Goal: Transaction & Acquisition: Purchase product/service

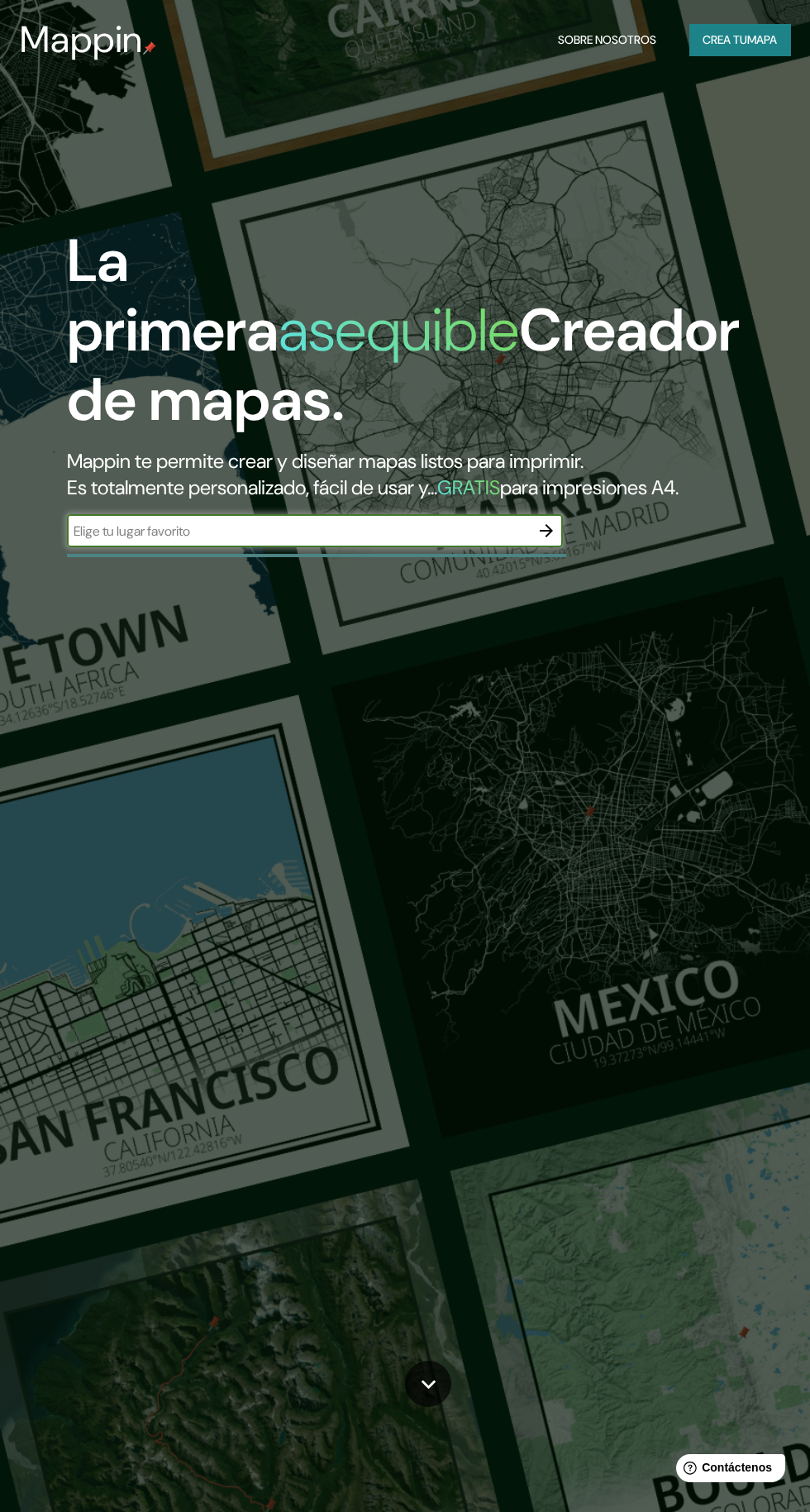
click at [440, 541] on input "text" at bounding box center [298, 531] width 462 height 19
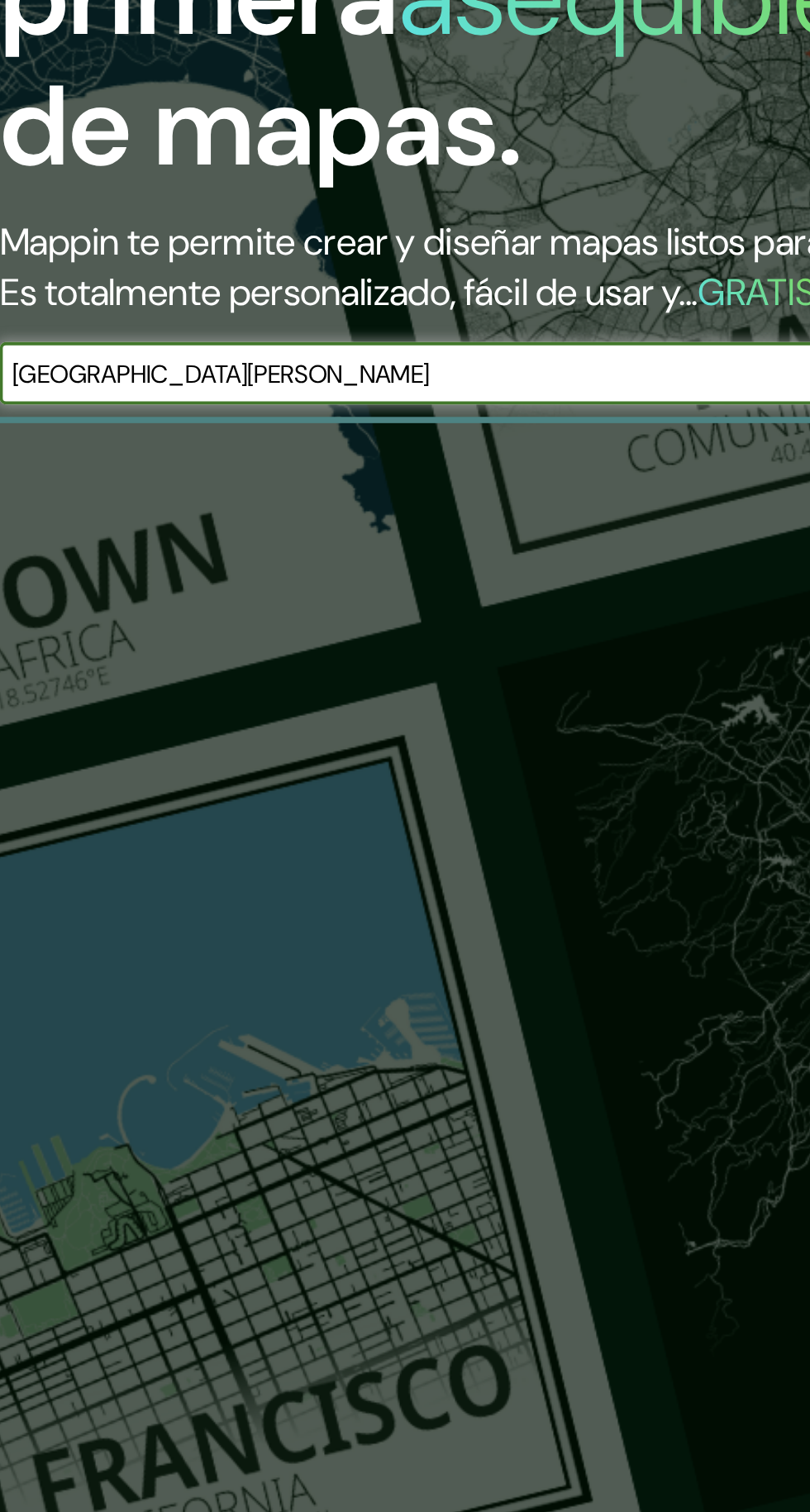
type input "San [PERSON_NAME] del palmar"
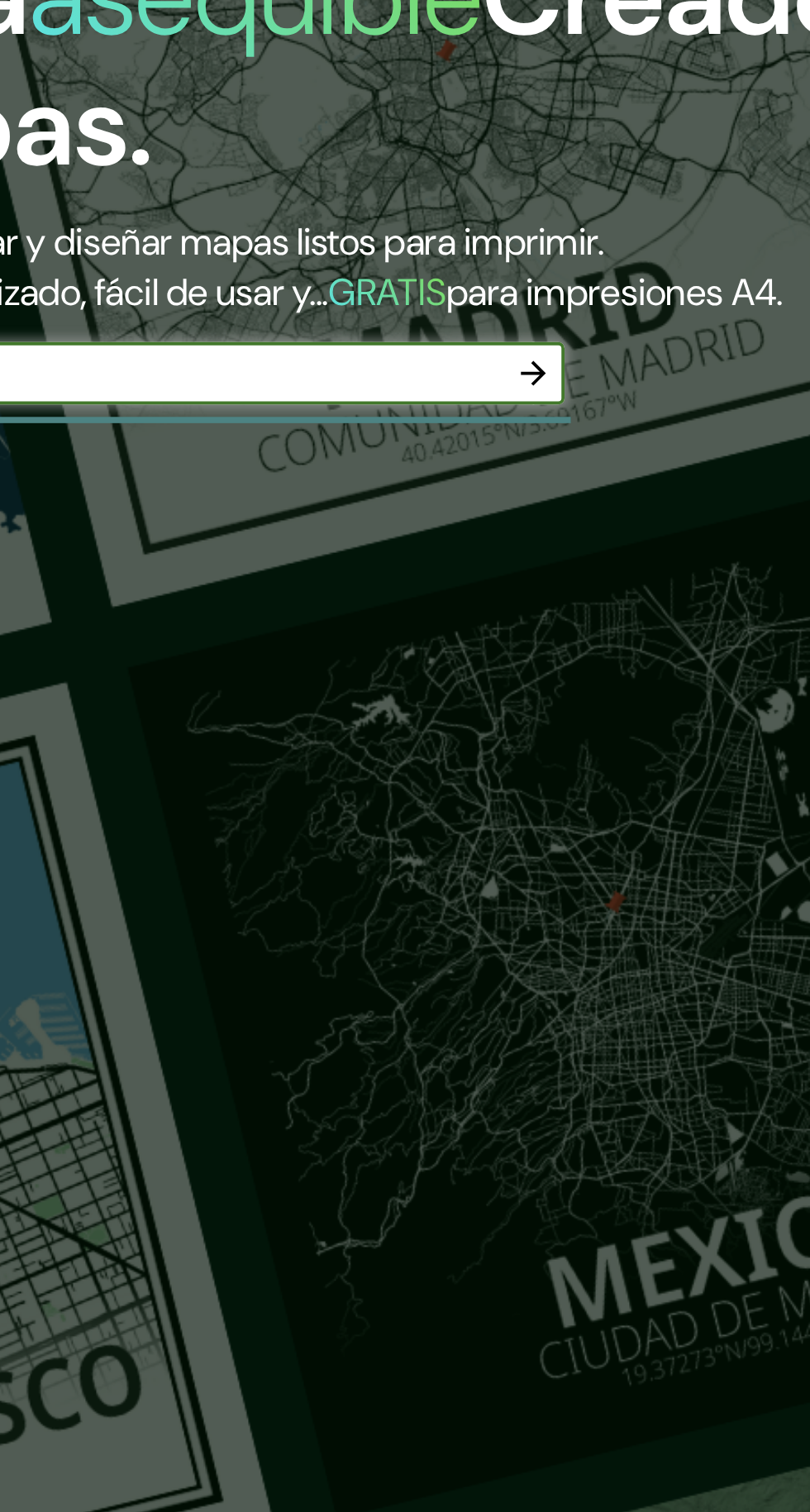
click at [536, 541] on icon "button" at bounding box center [545, 530] width 20 height 20
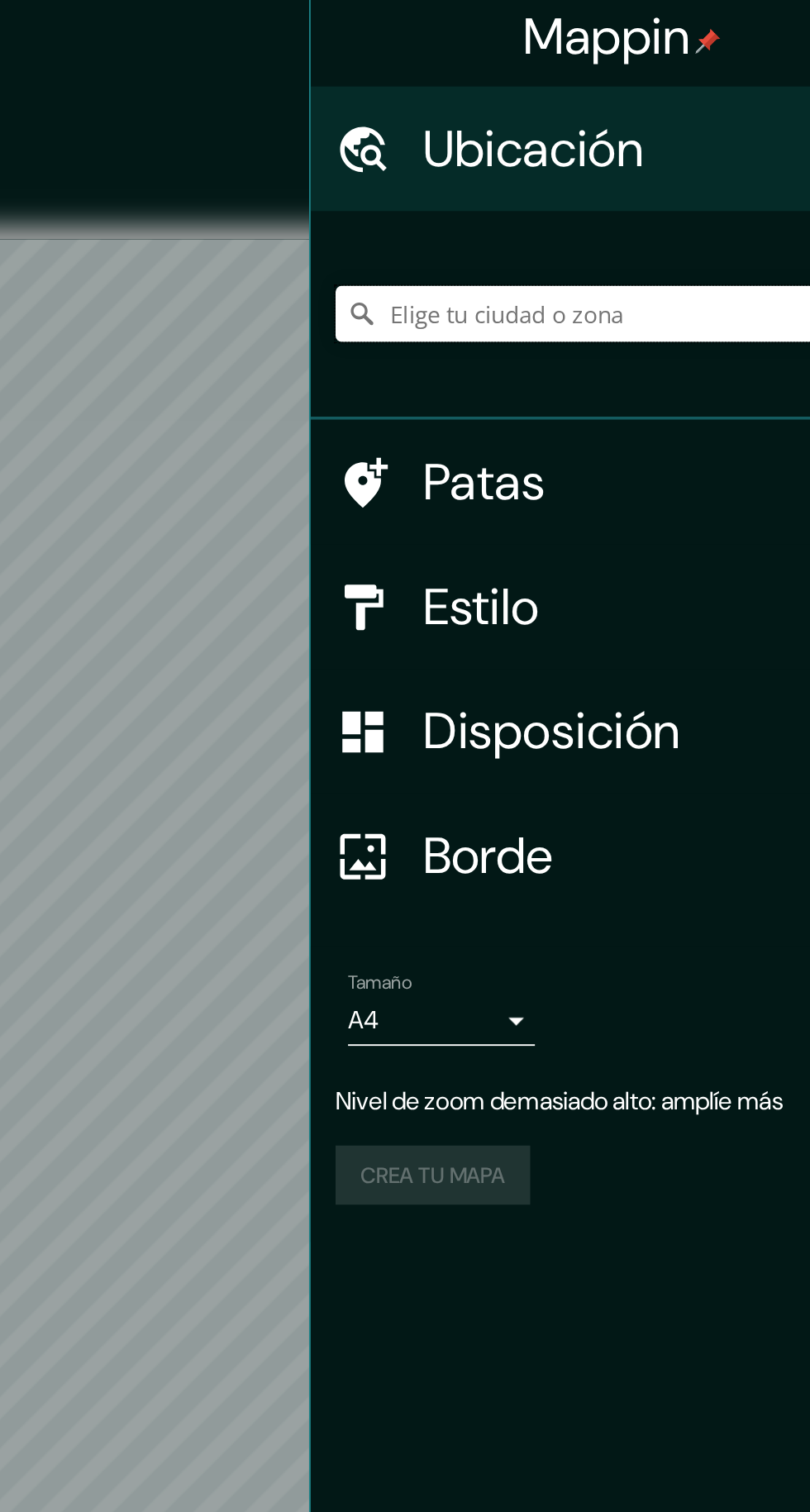
click at [653, 176] on input "Elige tu ciudad o zona" at bounding box center [651, 173] width 317 height 30
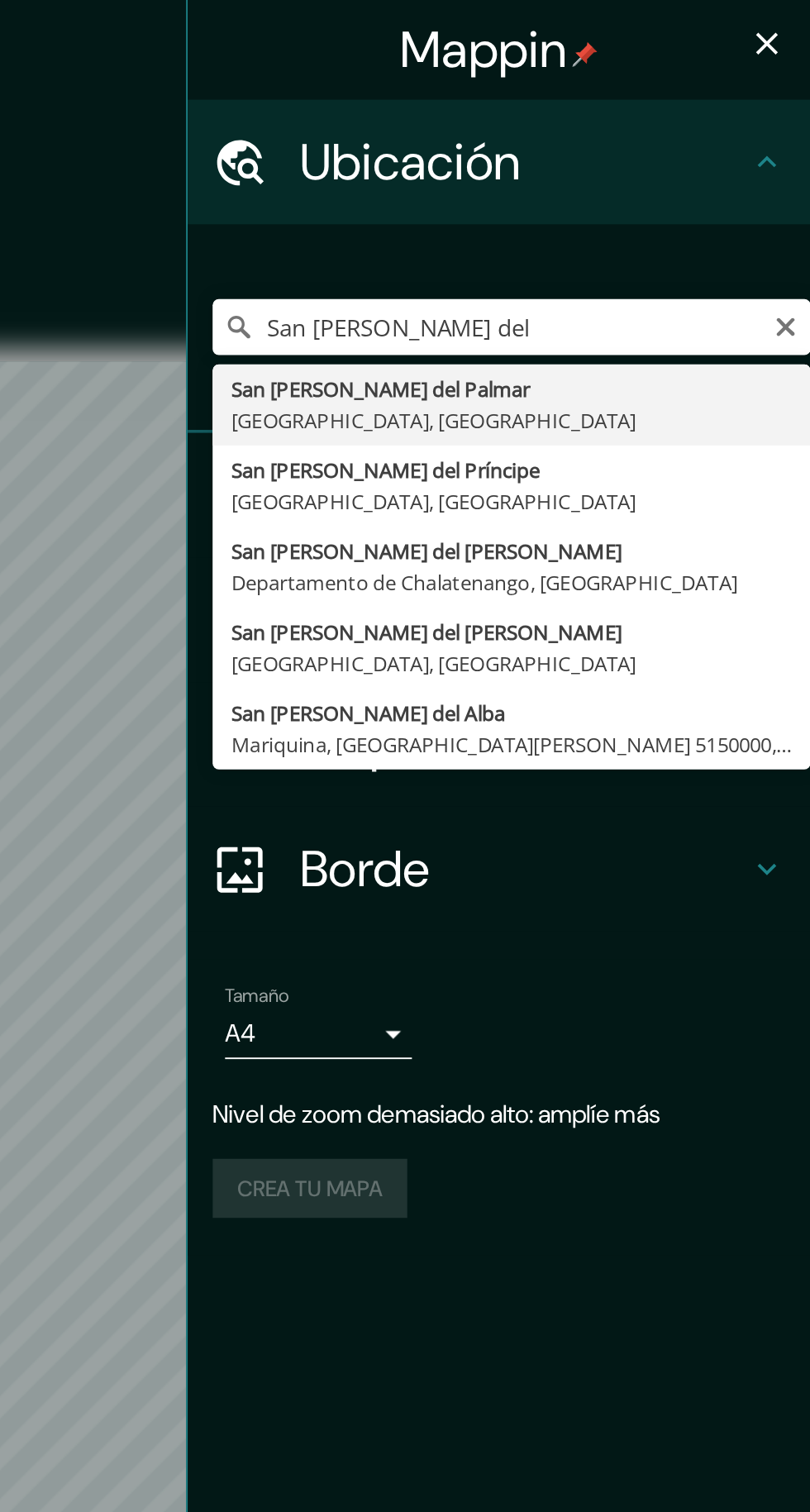
type input "[GEOGRAPHIC_DATA][PERSON_NAME], [GEOGRAPHIC_DATA], [GEOGRAPHIC_DATA]"
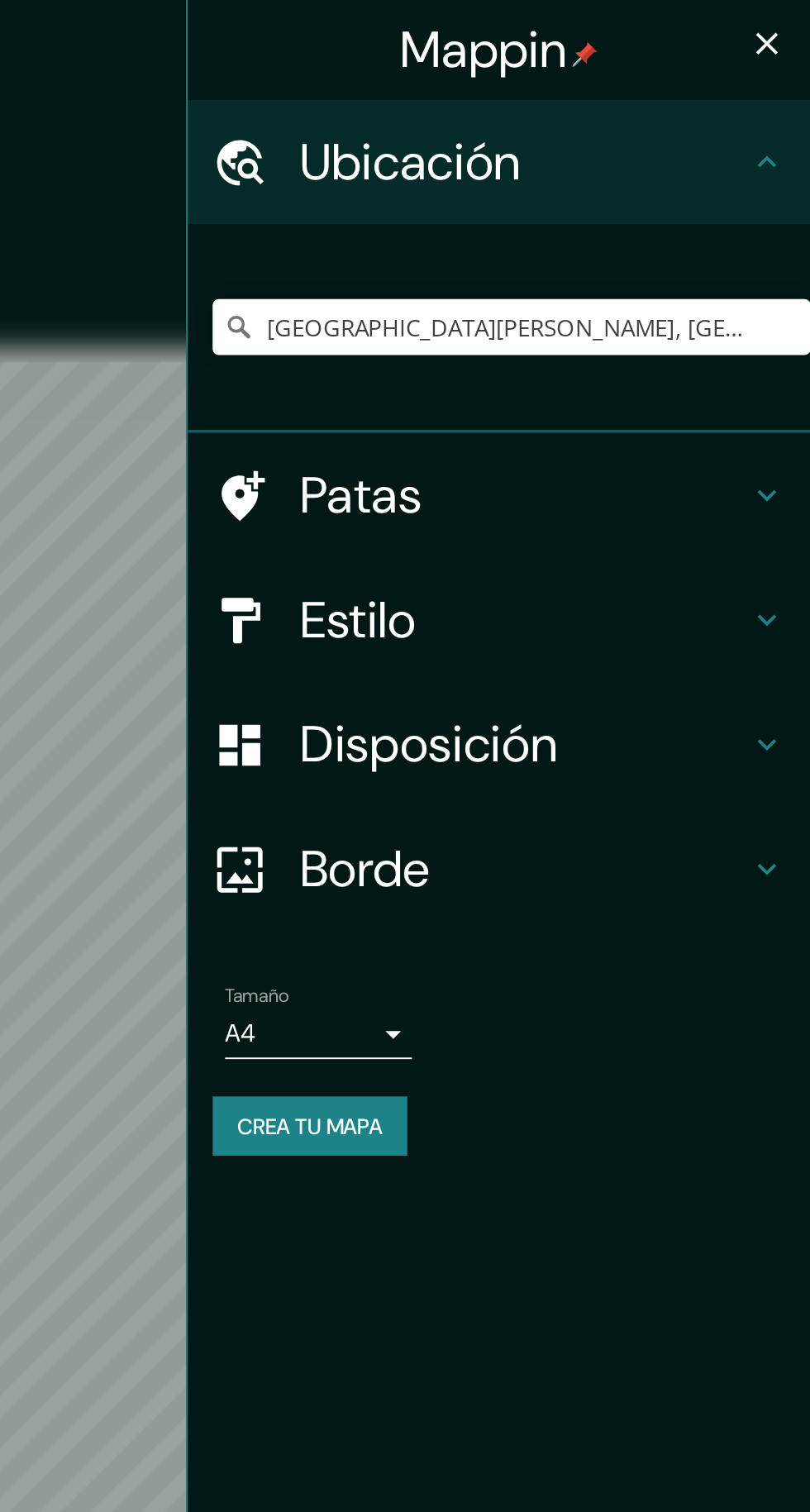
click at [700, 327] on h4 "Estilo" at bounding box center [657, 329] width 238 height 33
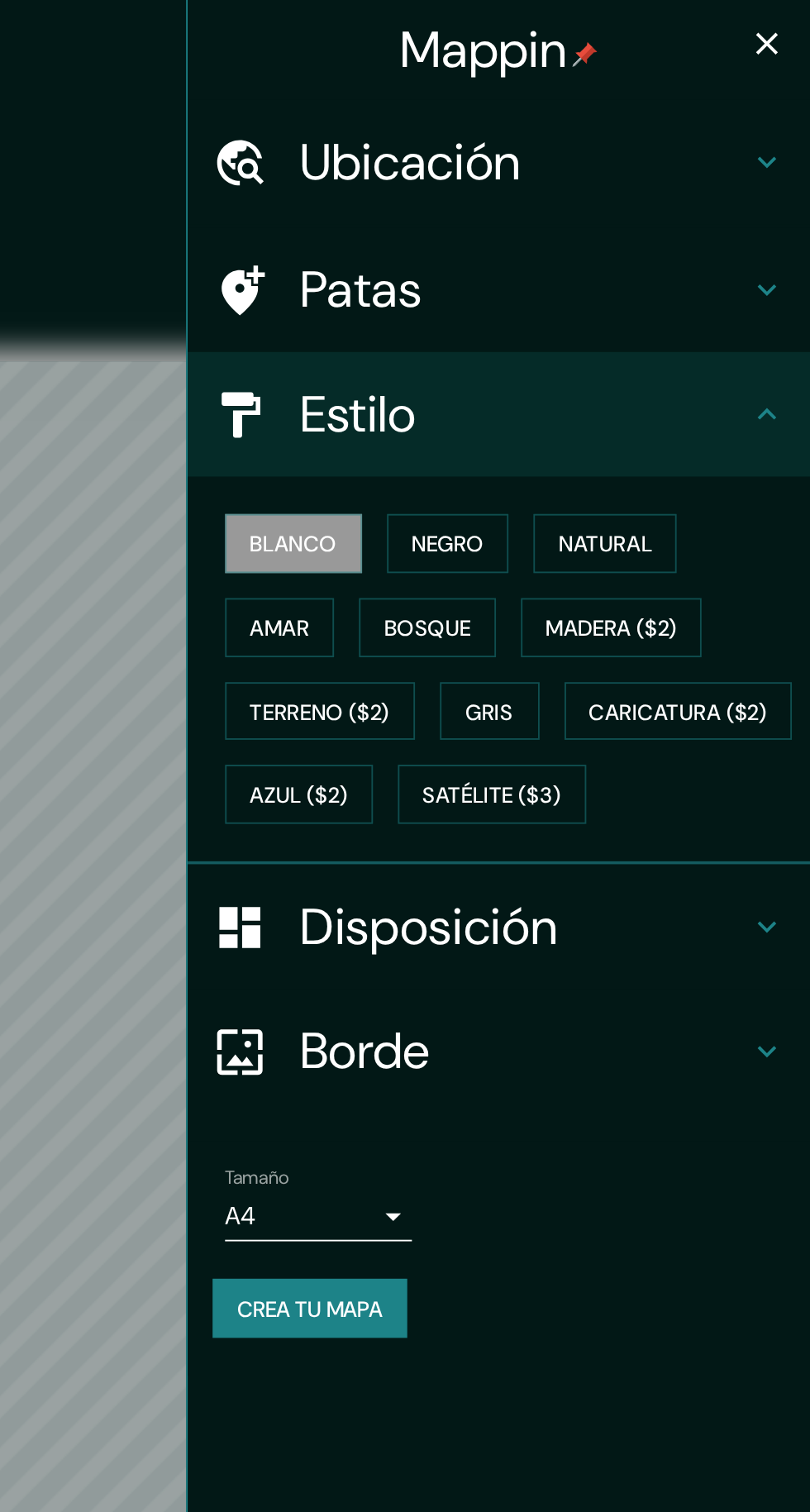
click at [692, 290] on font "Natural" at bounding box center [701, 289] width 50 height 15
